Goal: Check status: Check status

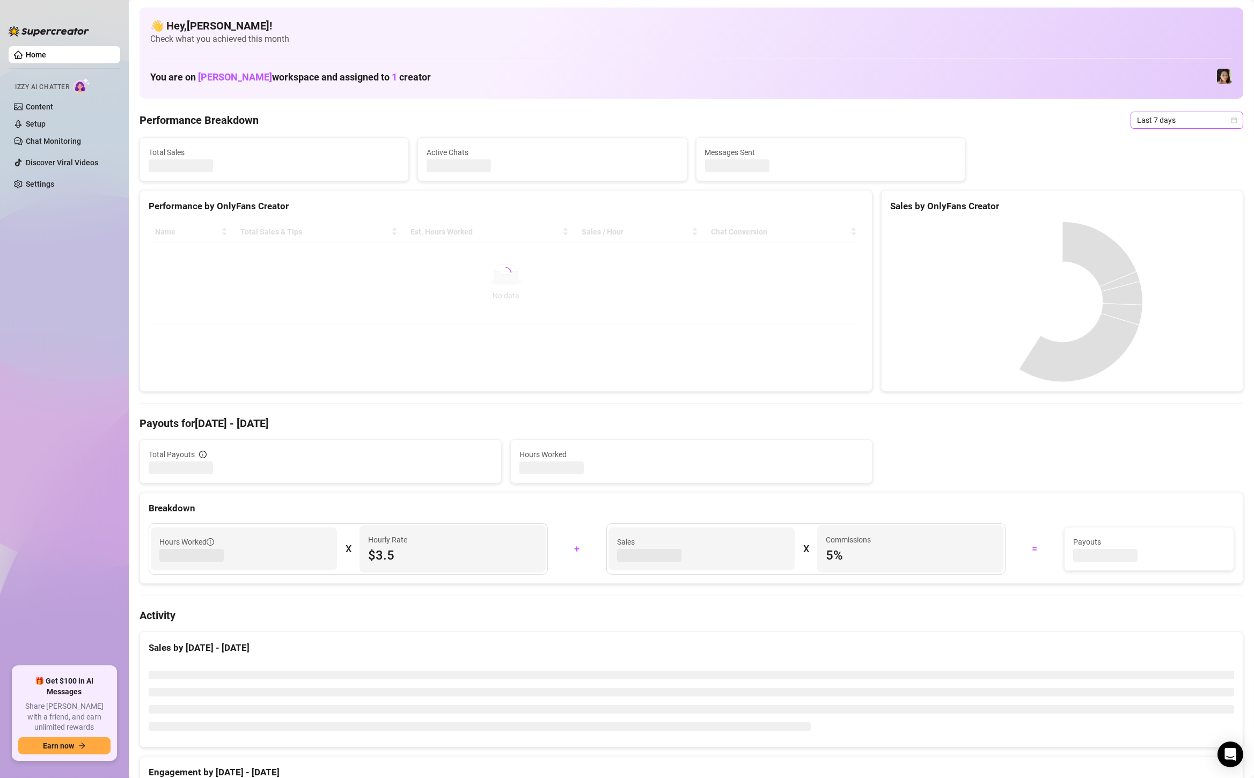
click at [1222, 127] on span "Last 7 days" at bounding box center [1187, 120] width 100 height 16
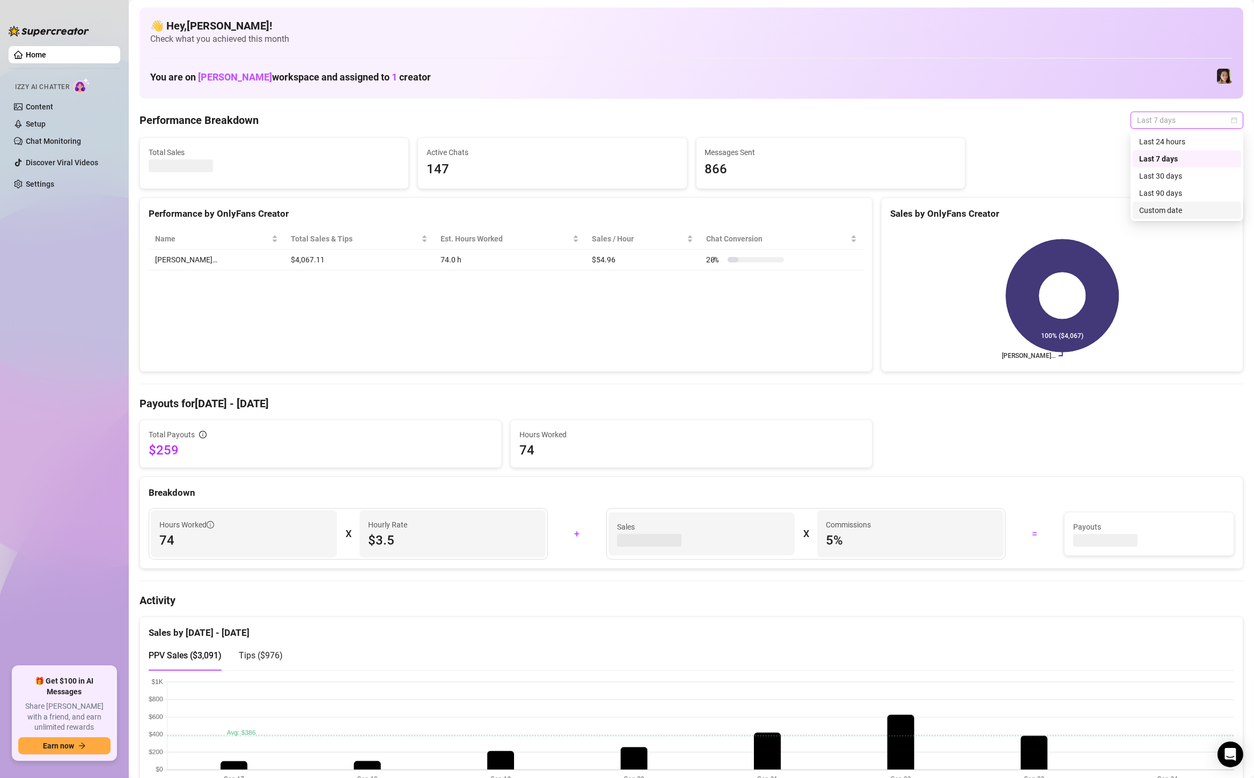
click at [1170, 209] on div "Custom date" at bounding box center [1187, 210] width 96 height 12
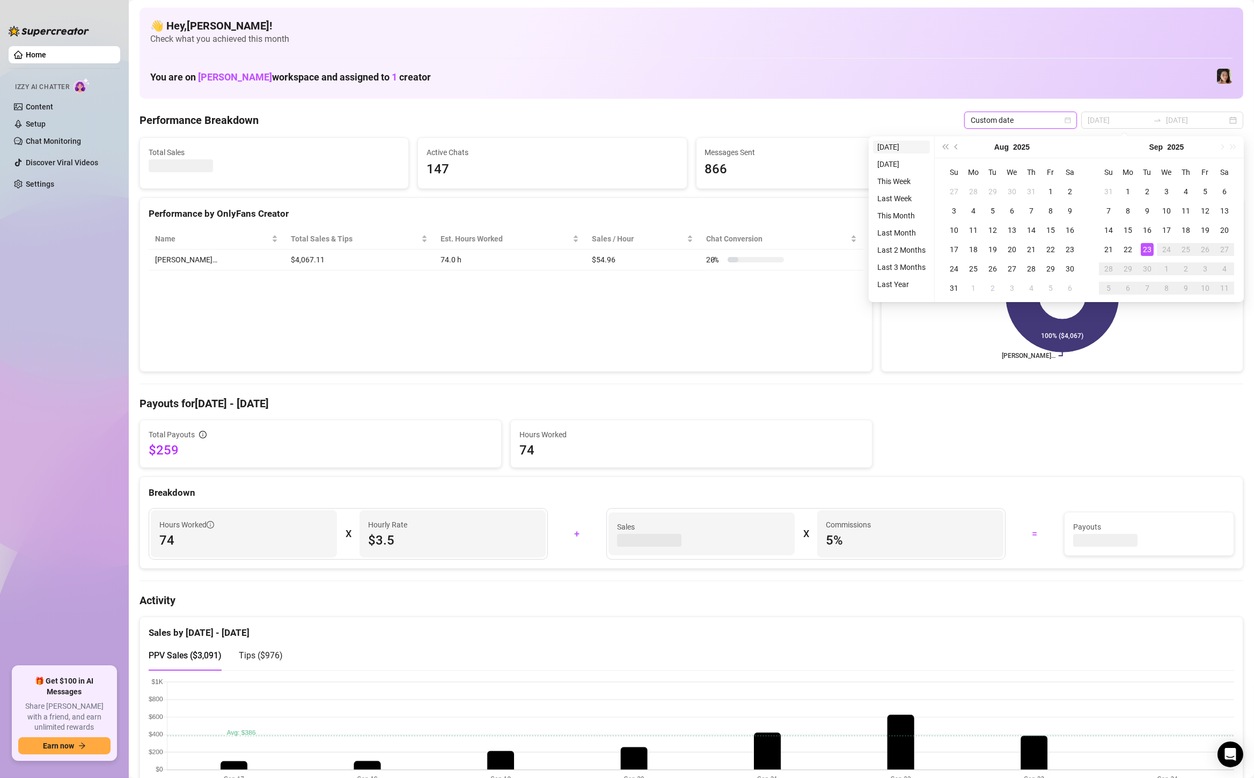
type input "[DATE]"
click at [897, 148] on li "[DATE]" at bounding box center [901, 147] width 57 height 13
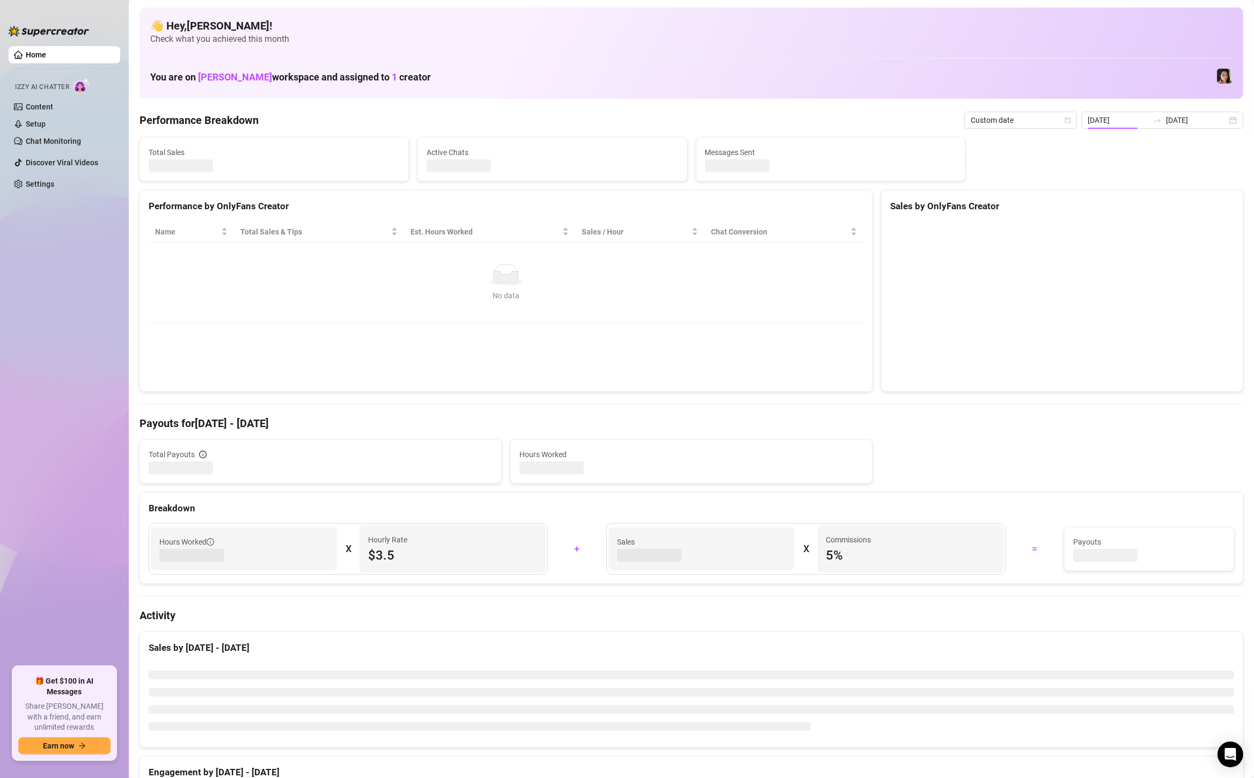
type input "[DATE]"
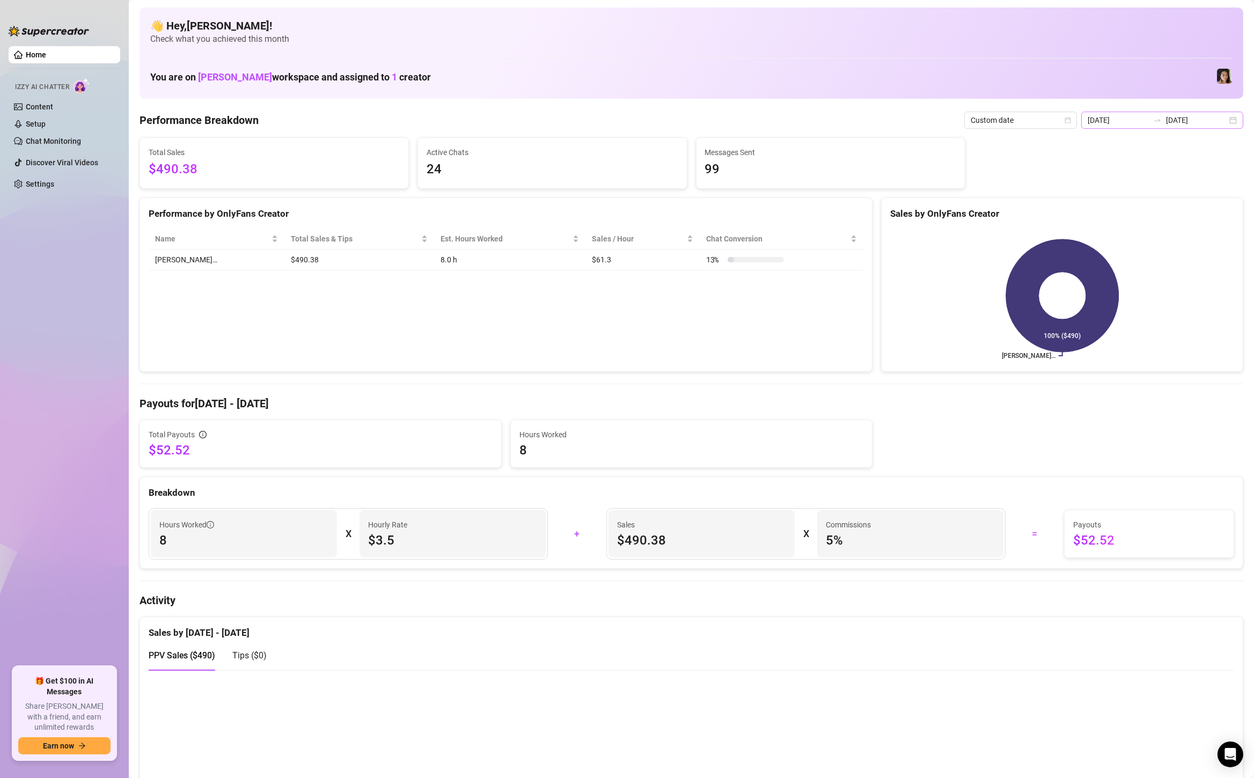
click at [1231, 121] on div "2025-09-23 2025-09-23" at bounding box center [1162, 120] width 162 height 17
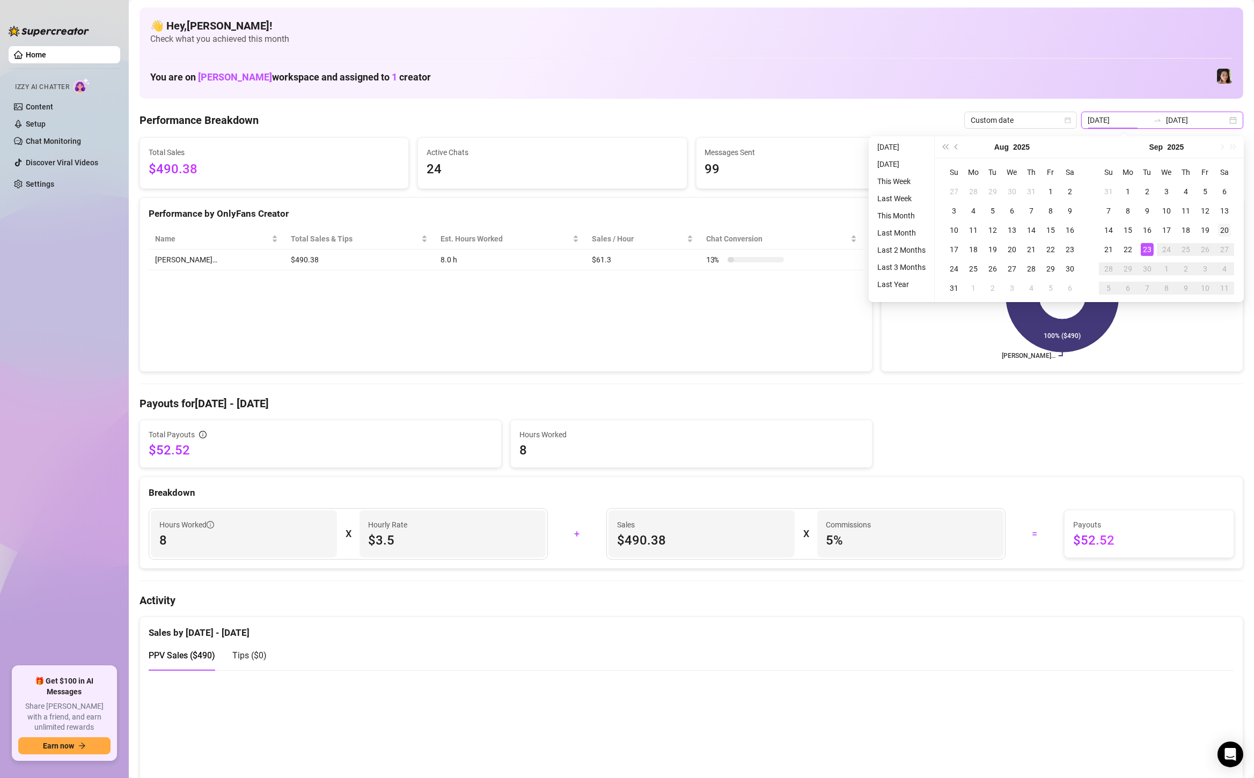
type input "[DATE]"
click at [1229, 231] on div "20" at bounding box center [1224, 230] width 13 height 13
type input "[DATE]"
click at [1145, 246] on div "23" at bounding box center [1147, 249] width 13 height 13
type input "[DATE]"
